Goal: Obtain resource: Obtain resource

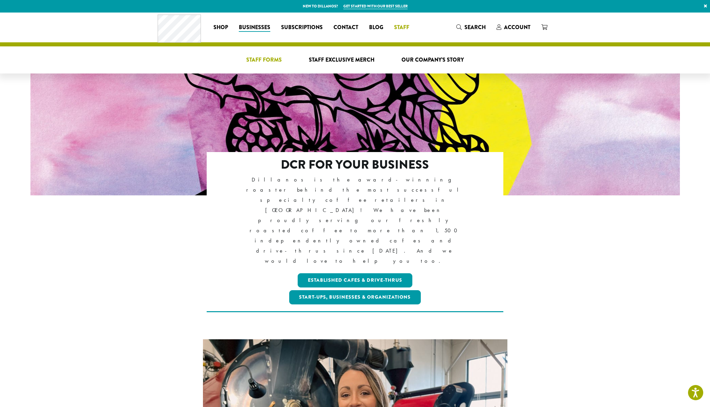
click at [271, 61] on span "Staff Forms" at bounding box center [264, 60] width 36 height 8
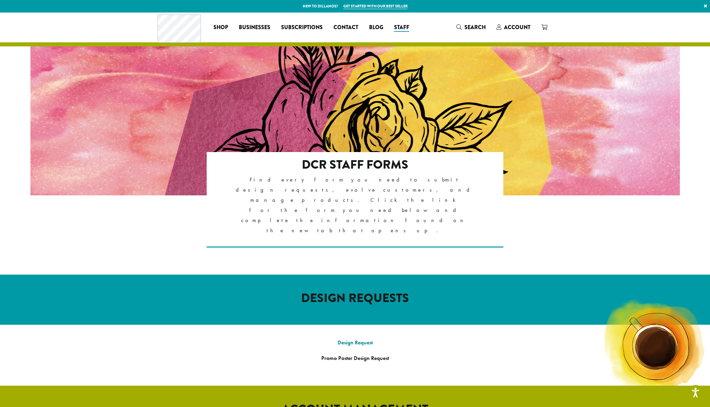
click at [362, 339] on link "Design Request" at bounding box center [355, 342] width 35 height 7
